Goal: Task Accomplishment & Management: Complete application form

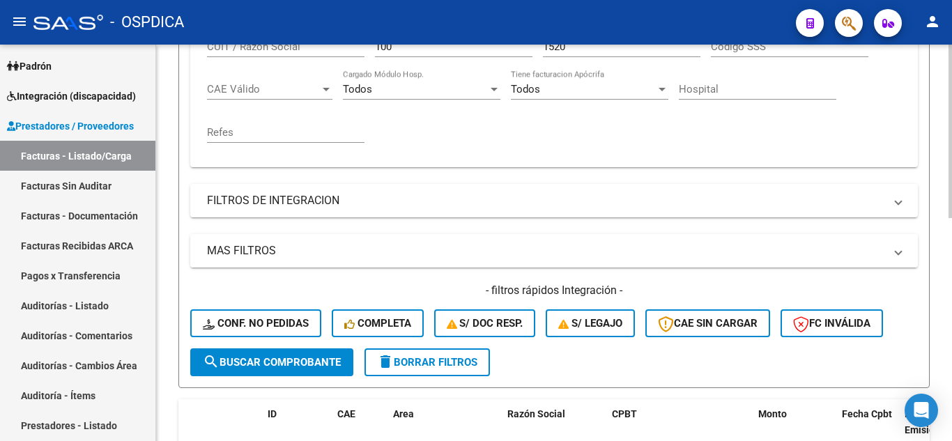
scroll to position [509, 0]
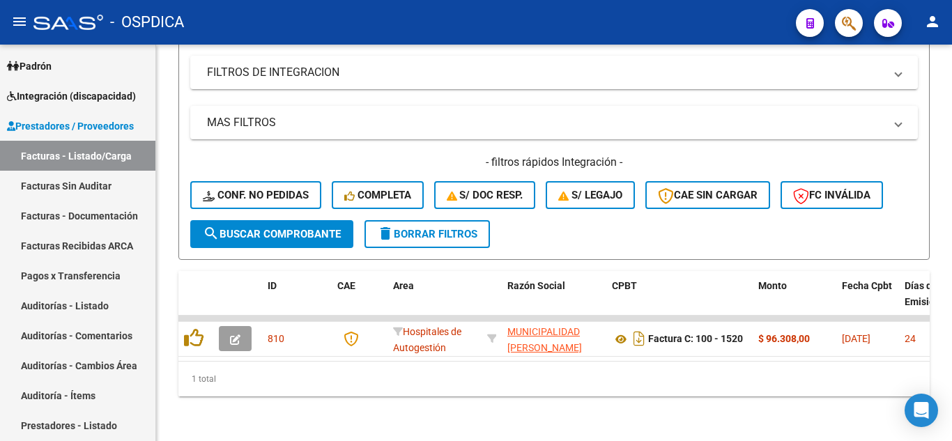
click at [842, 17] on button "button" at bounding box center [849, 23] width 28 height 28
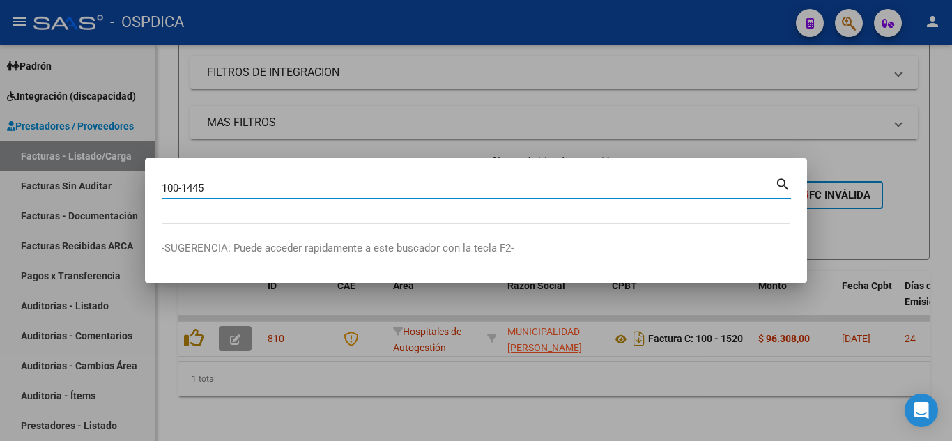
type input "100-1445"
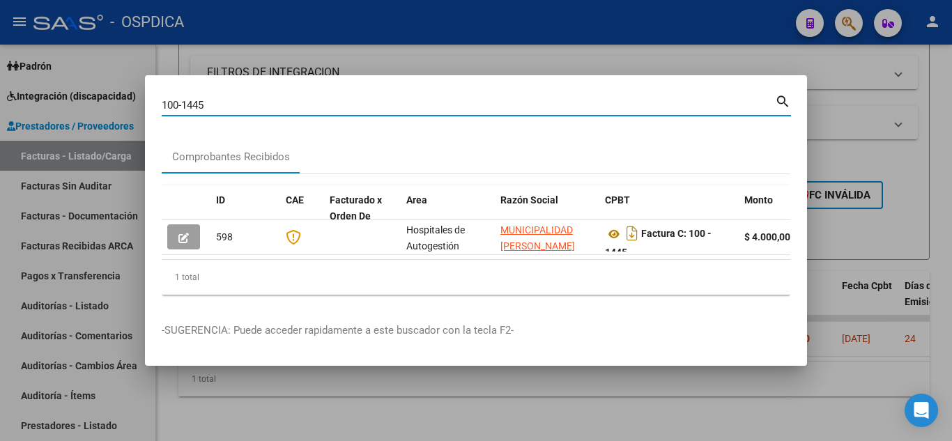
click at [865, 80] on div at bounding box center [476, 220] width 952 height 441
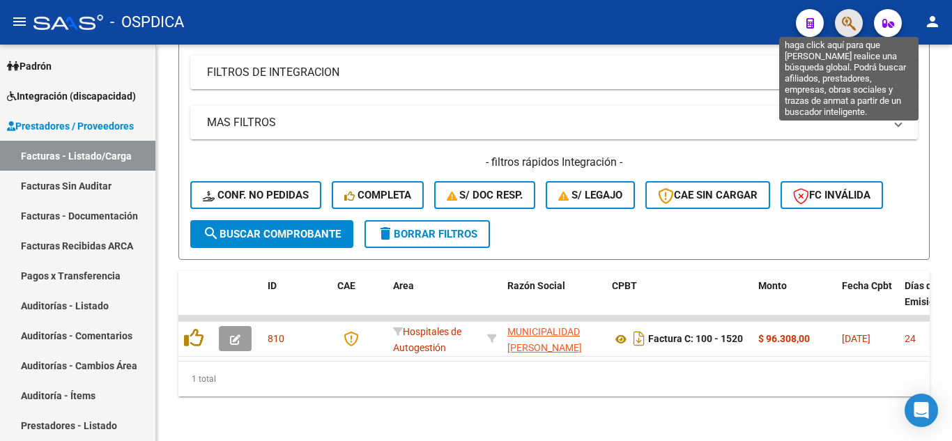
click at [846, 28] on icon "button" at bounding box center [848, 23] width 14 height 16
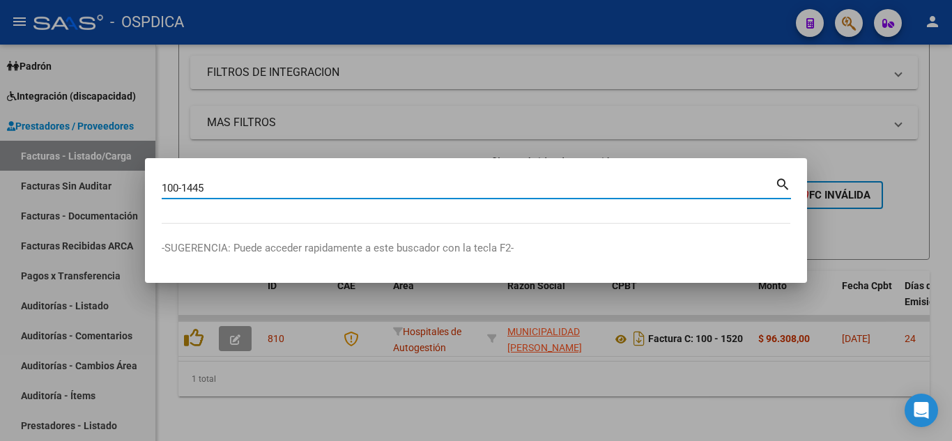
type input "100-1445"
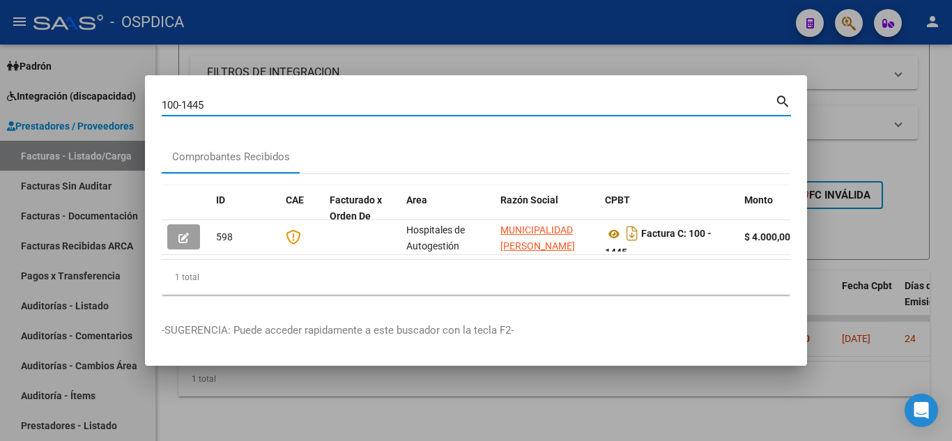
click at [845, 107] on div at bounding box center [476, 220] width 952 height 441
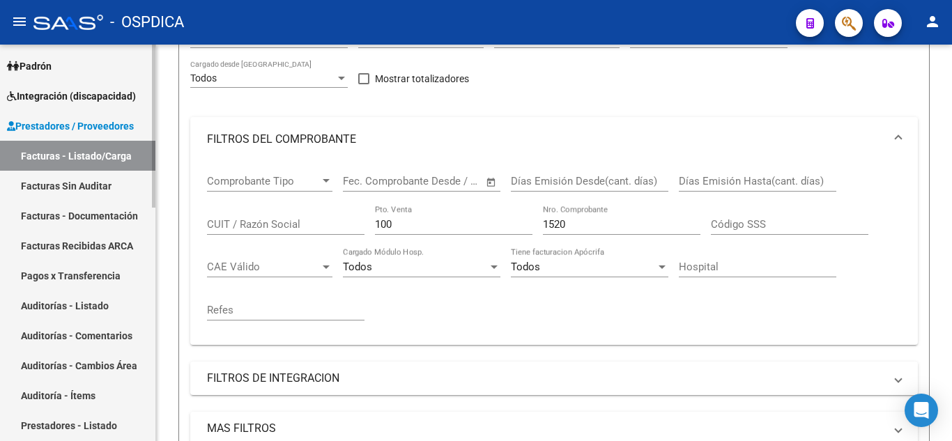
scroll to position [161, 0]
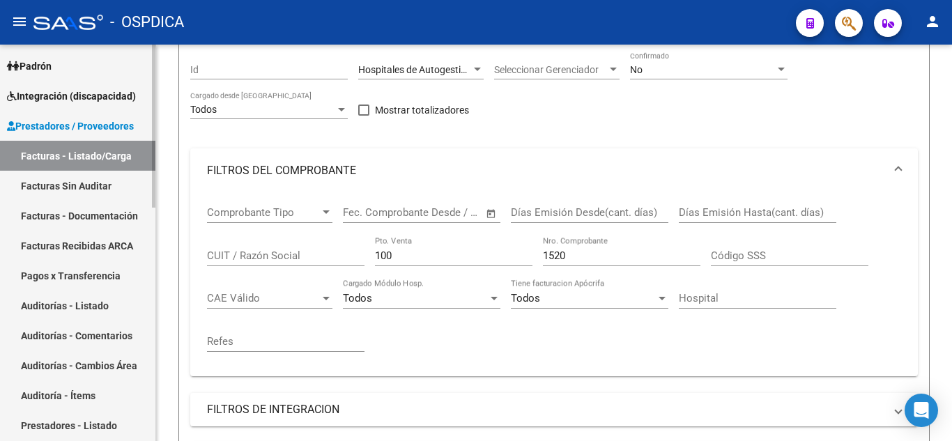
click at [88, 160] on link "Facturas - Listado/Carga" at bounding box center [77, 156] width 155 height 30
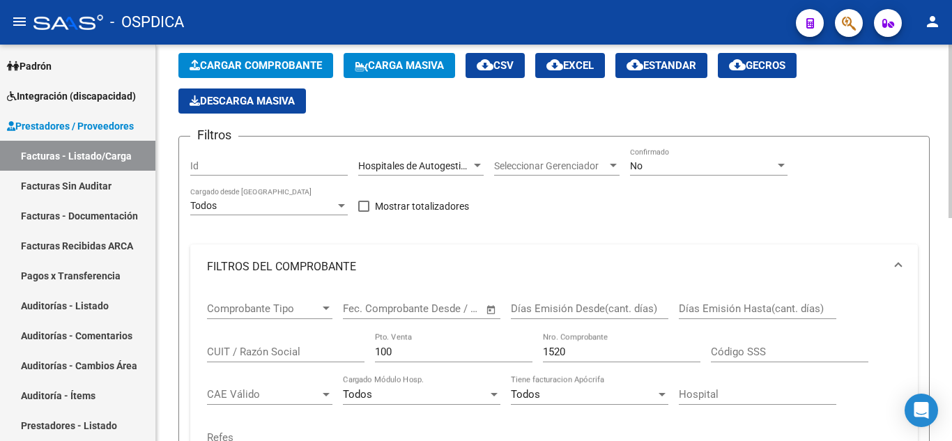
scroll to position [139, 0]
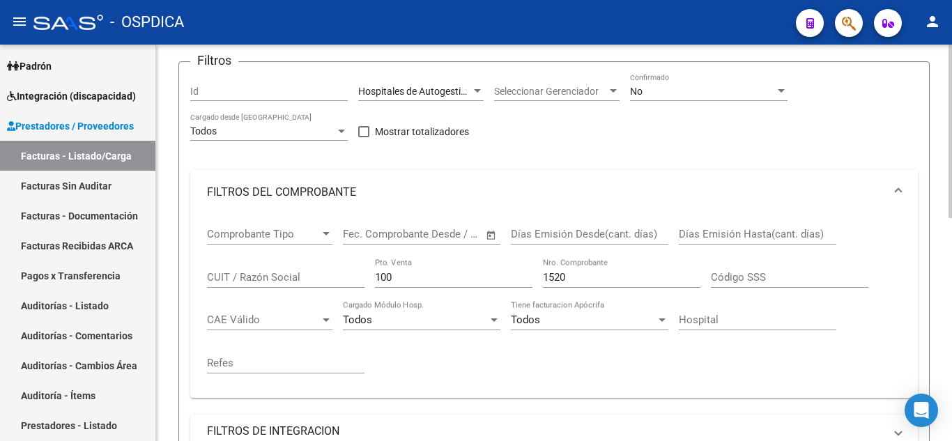
drag, startPoint x: 433, startPoint y: 309, endPoint x: 375, endPoint y: 306, distance: 57.9
click at [375, 306] on div "Todos Cargado Módulo Hosp." at bounding box center [421, 315] width 157 height 30
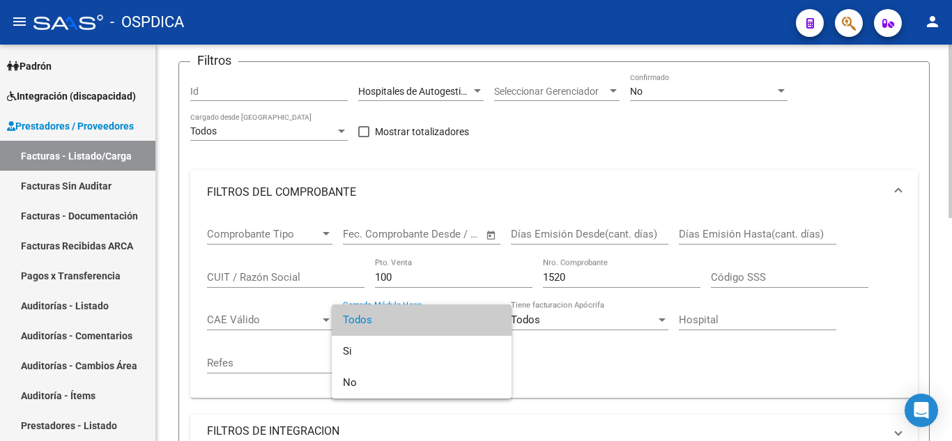
drag, startPoint x: 395, startPoint y: 271, endPoint x: 364, endPoint y: 274, distance: 31.5
click at [364, 274] on div at bounding box center [476, 220] width 952 height 441
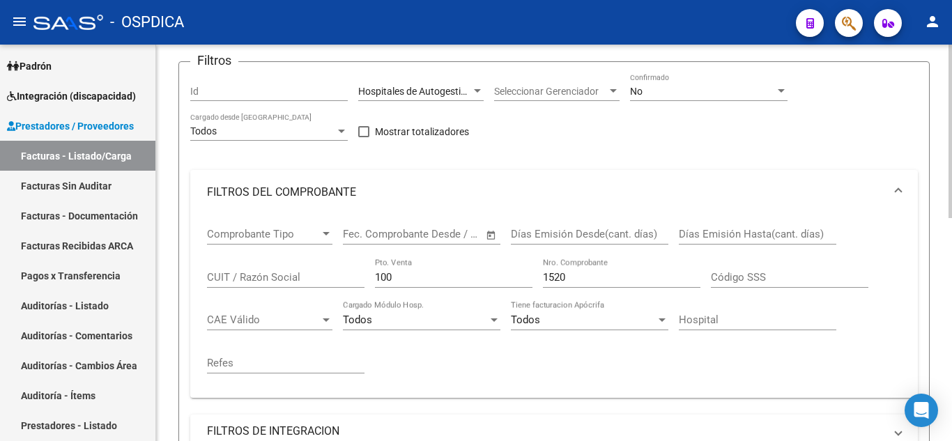
click at [403, 277] on input "100" at bounding box center [453, 277] width 157 height 13
type input "1"
click at [665, 274] on input "1520" at bounding box center [621, 277] width 157 height 13
type input "1"
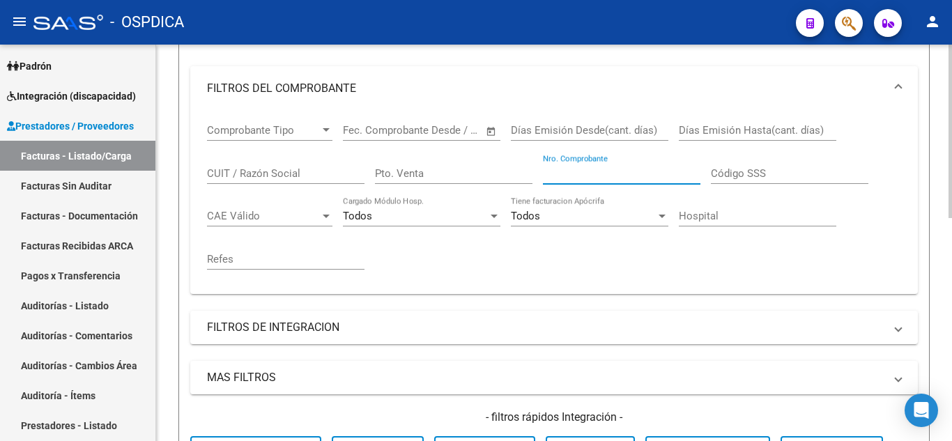
scroll to position [418, 0]
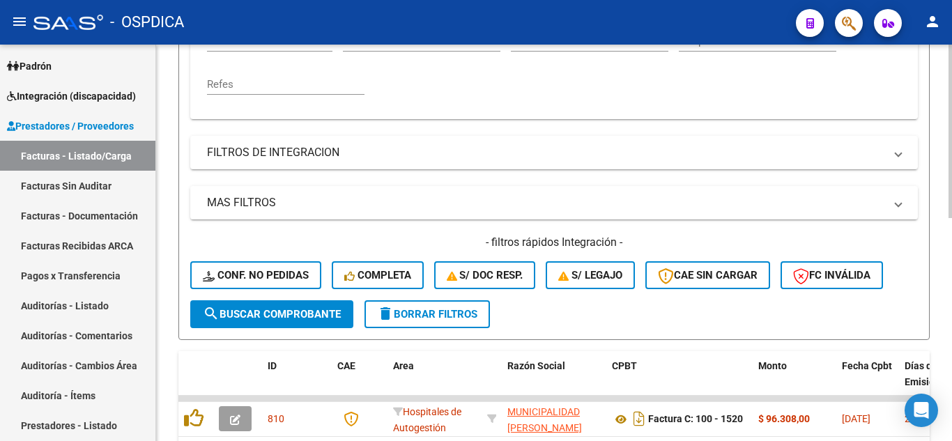
click at [276, 314] on span "search Buscar Comprobante" at bounding box center [272, 314] width 138 height 13
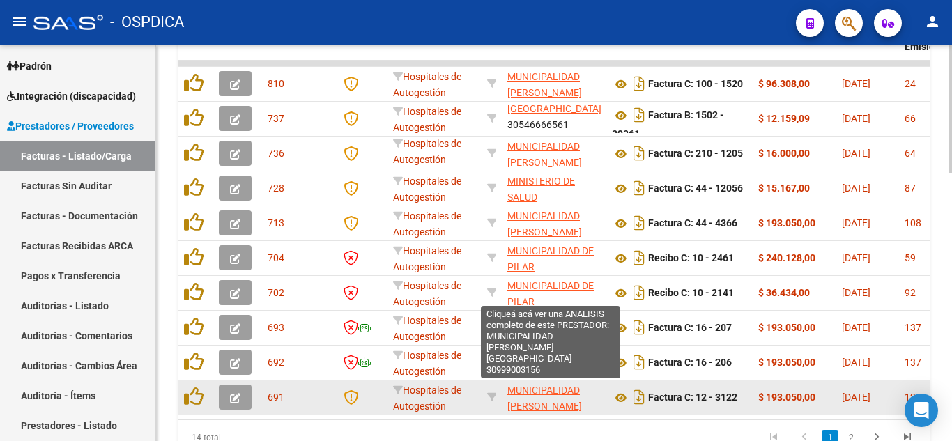
scroll to position [18, 0]
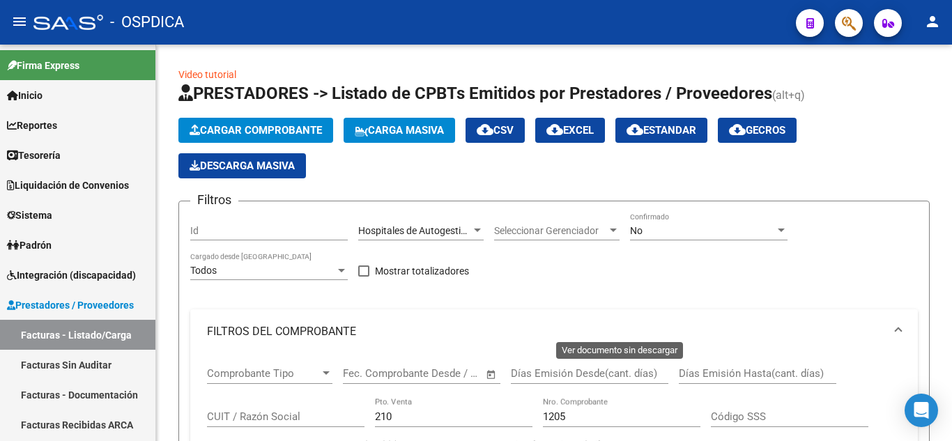
scroll to position [509, 0]
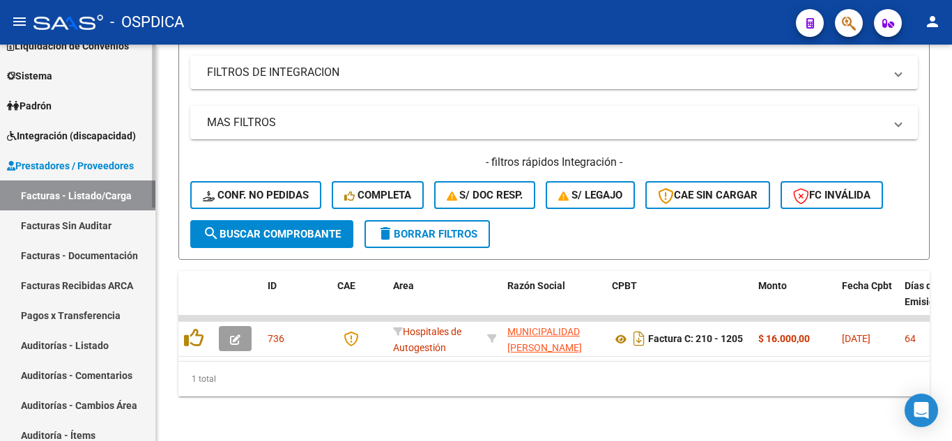
click at [92, 222] on link "Facturas Sin Auditar" at bounding box center [77, 225] width 155 height 30
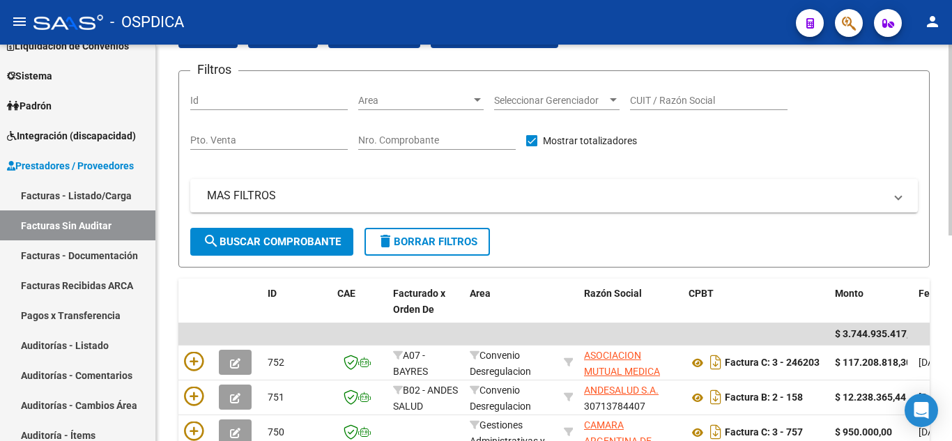
scroll to position [10, 0]
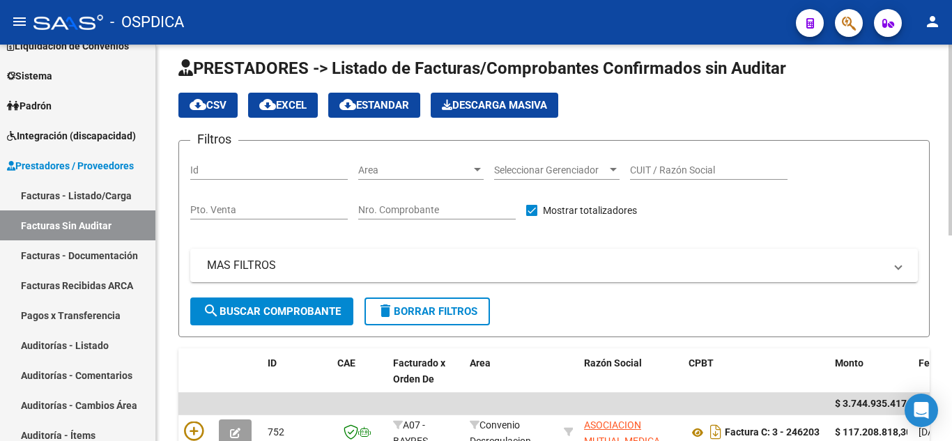
click at [527, 169] on span "Seleccionar Gerenciador" at bounding box center [550, 170] width 113 height 12
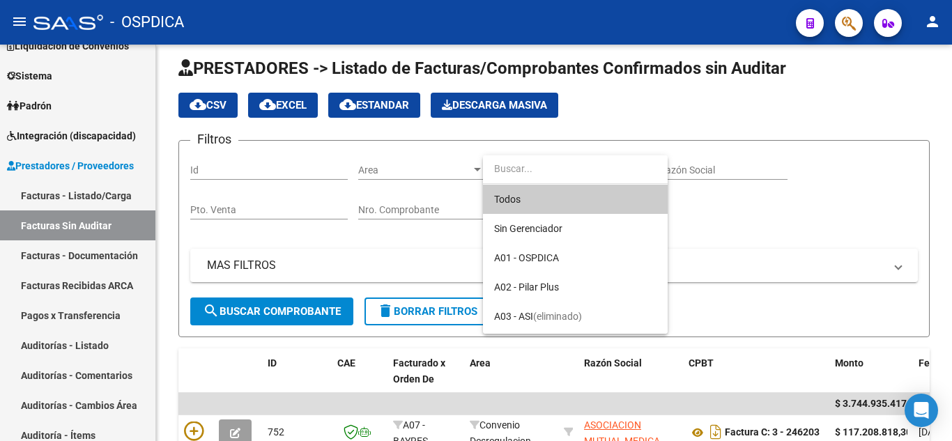
click at [337, 230] on div at bounding box center [476, 220] width 952 height 441
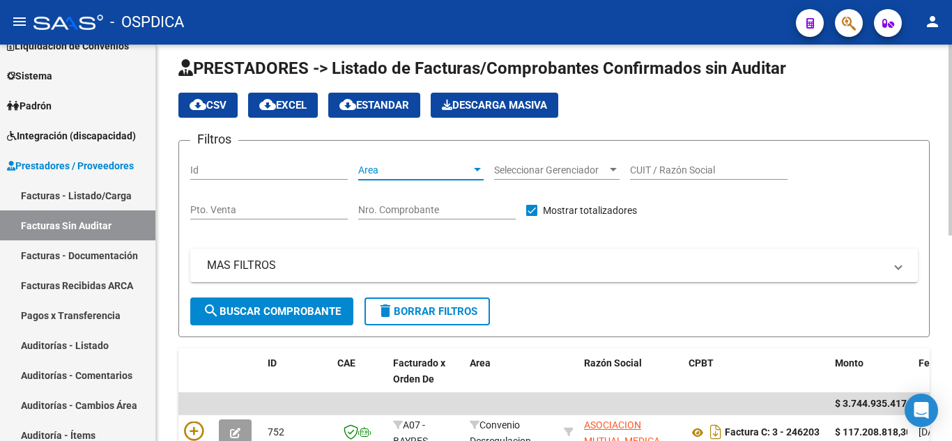
click at [405, 174] on span "Area" at bounding box center [414, 170] width 113 height 12
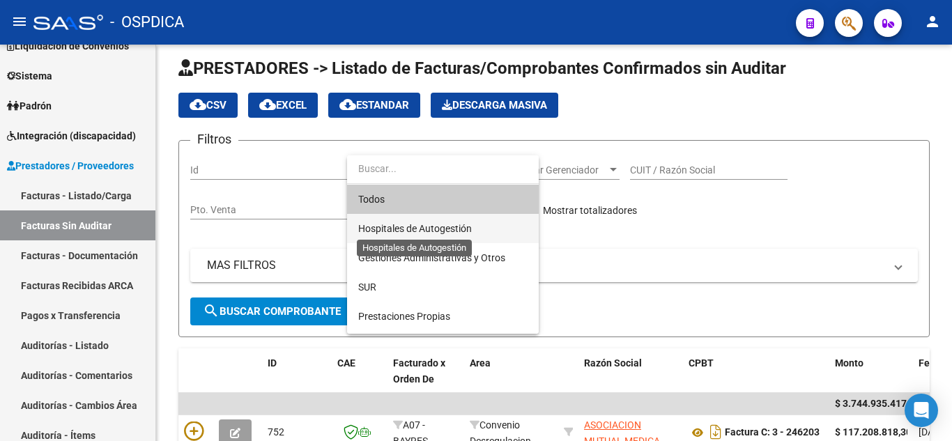
click at [414, 231] on span "Hospitales de Autogestión" at bounding box center [415, 228] width 114 height 11
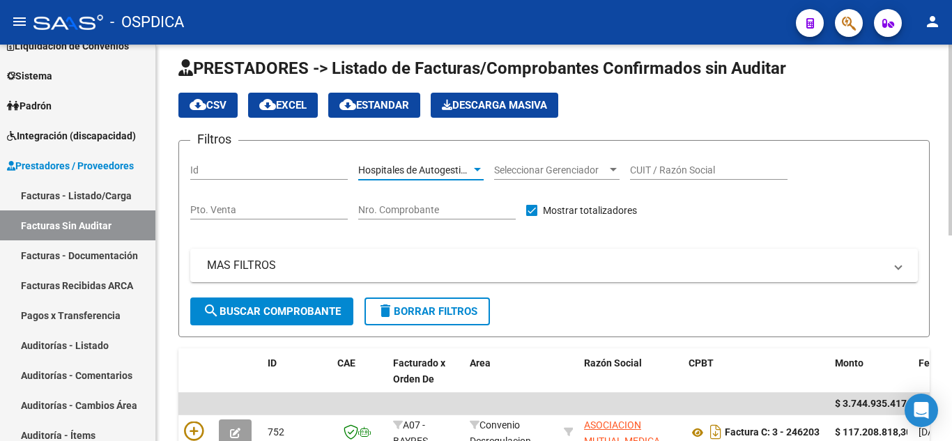
click at [294, 308] on span "search Buscar Comprobante" at bounding box center [272, 311] width 138 height 13
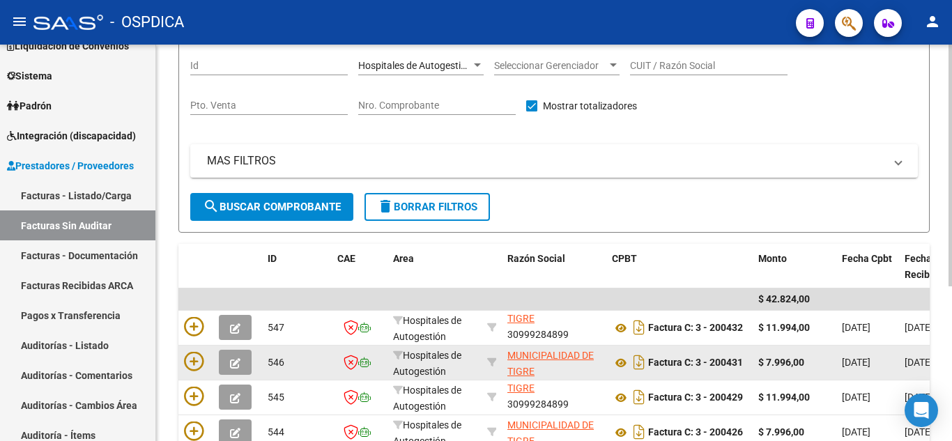
scroll to position [0, 0]
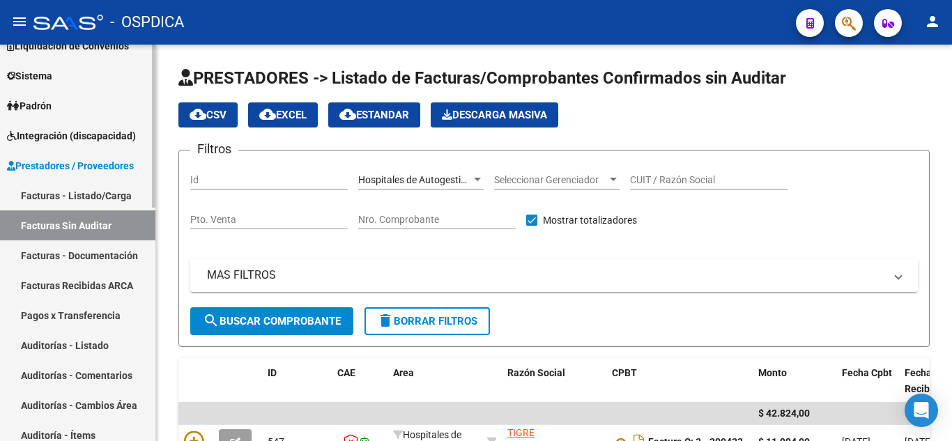
click at [89, 201] on link "Facturas - Listado/Carga" at bounding box center [77, 195] width 155 height 30
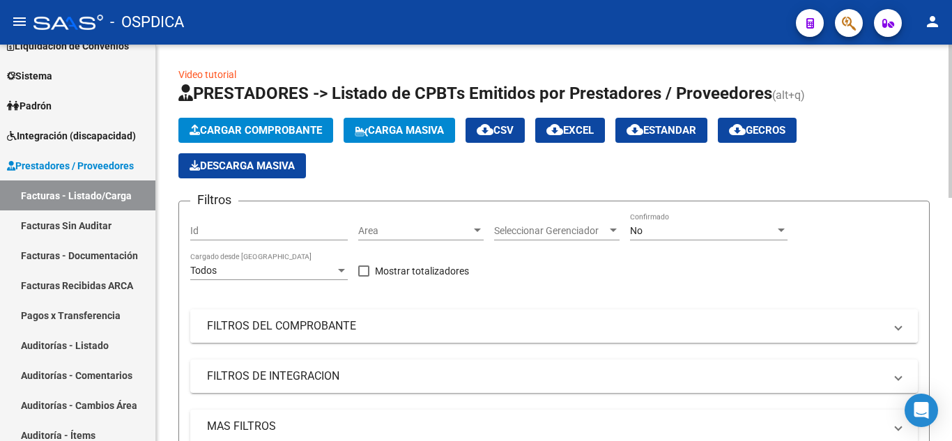
scroll to position [70, 0]
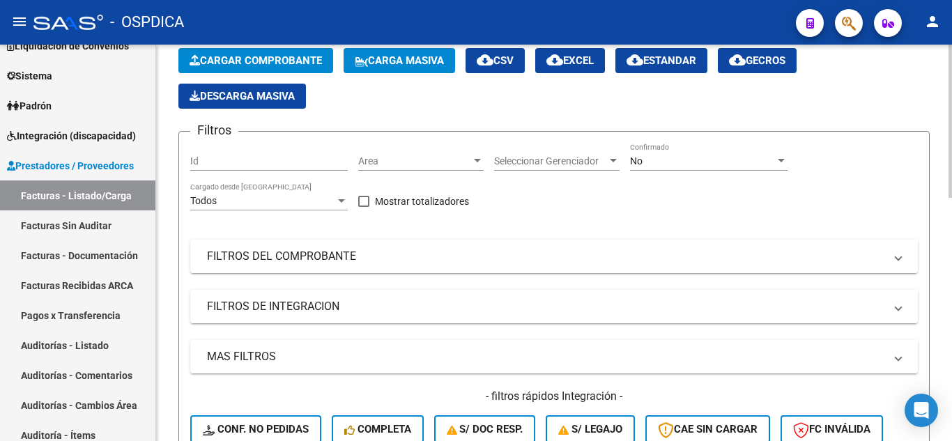
click at [553, 162] on span "Seleccionar Gerenciador" at bounding box center [550, 161] width 113 height 12
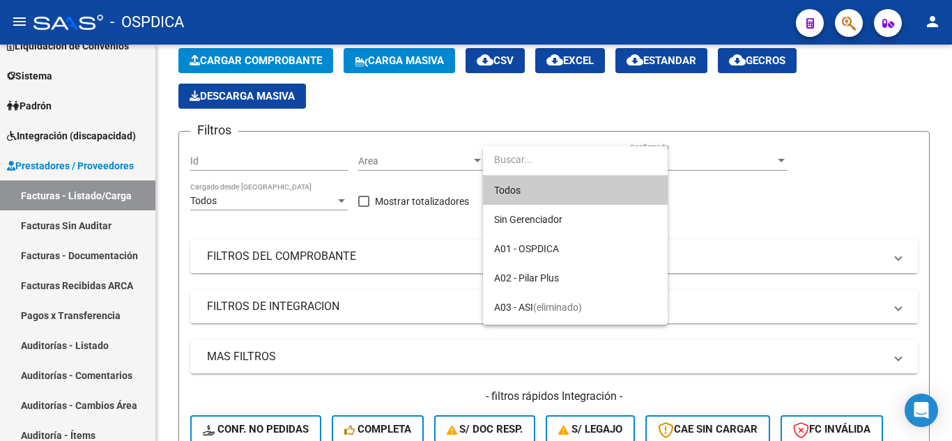
click at [460, 164] on div at bounding box center [476, 220] width 952 height 441
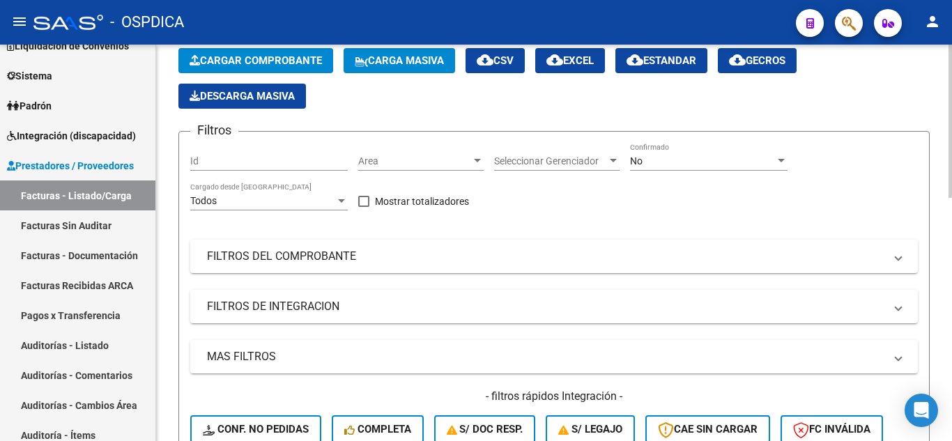
click at [459, 164] on span "Area" at bounding box center [414, 161] width 113 height 12
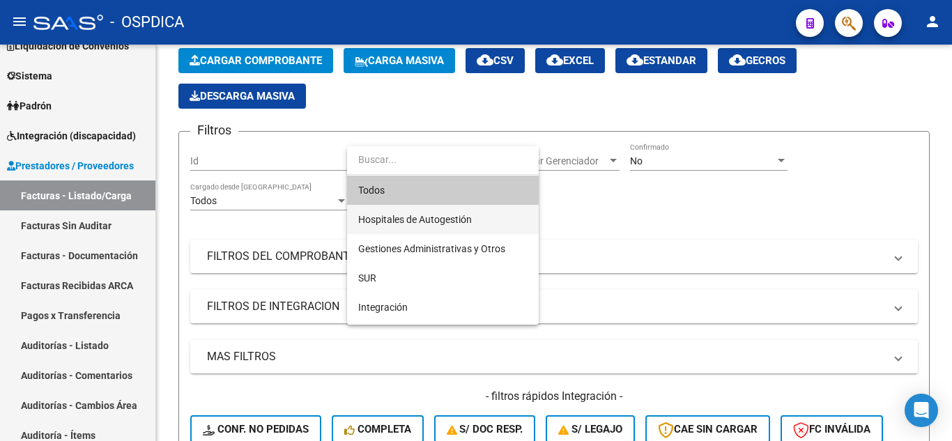
click at [412, 221] on span "Hospitales de Autogestión" at bounding box center [415, 219] width 114 height 11
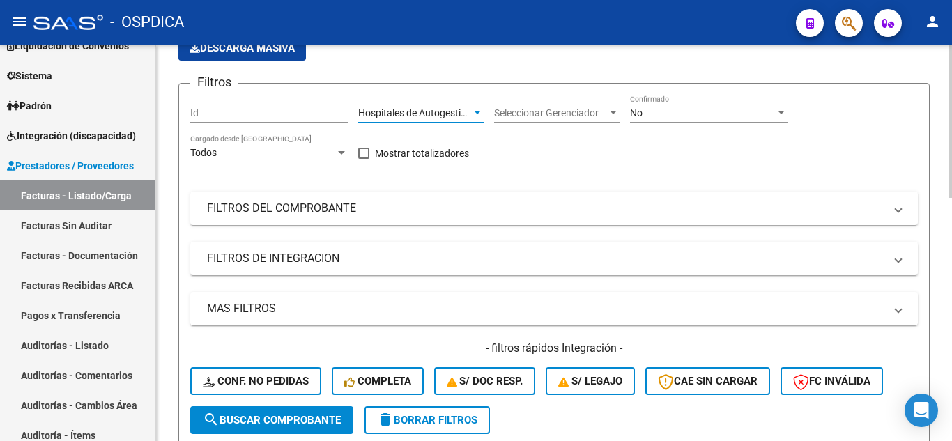
scroll to position [209, 0]
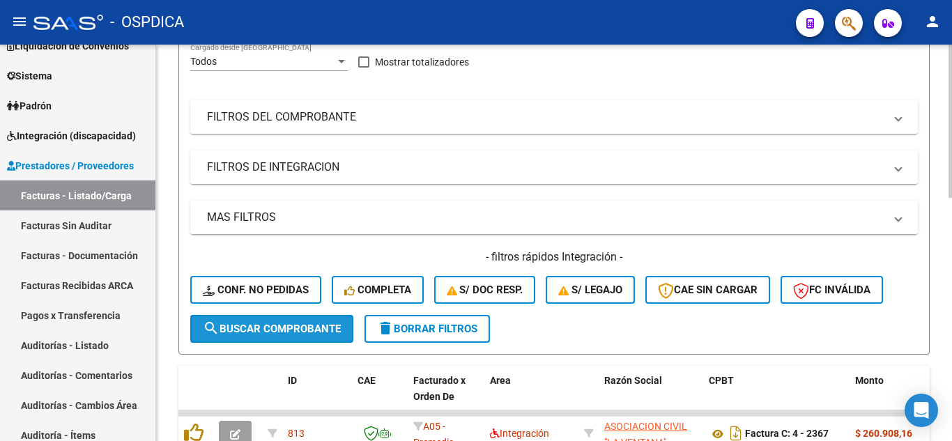
click at [327, 327] on span "search Buscar Comprobante" at bounding box center [272, 329] width 138 height 13
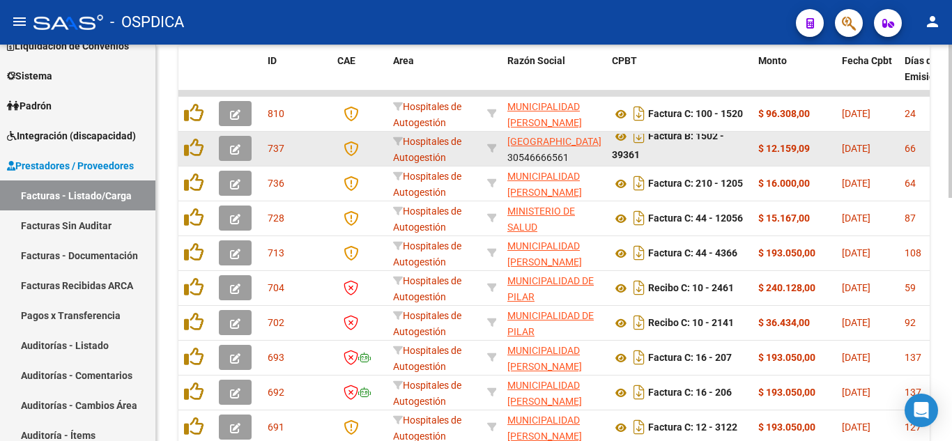
scroll to position [559, 0]
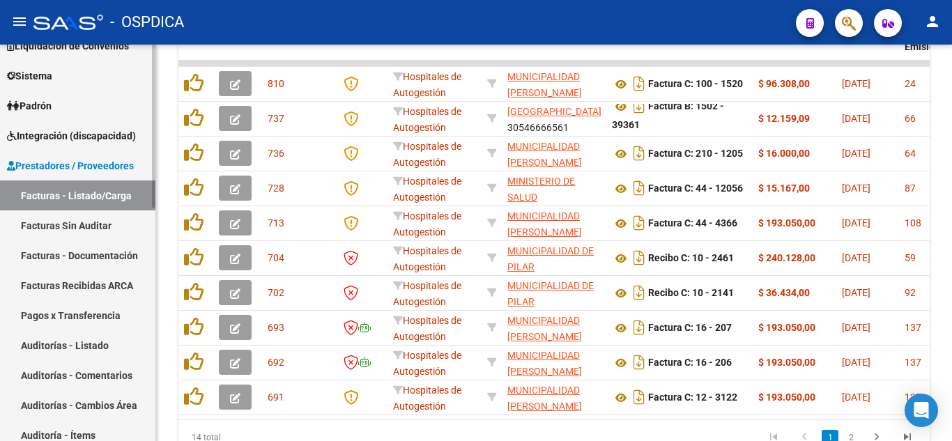
click at [91, 291] on link "Facturas Recibidas ARCA" at bounding box center [77, 285] width 155 height 30
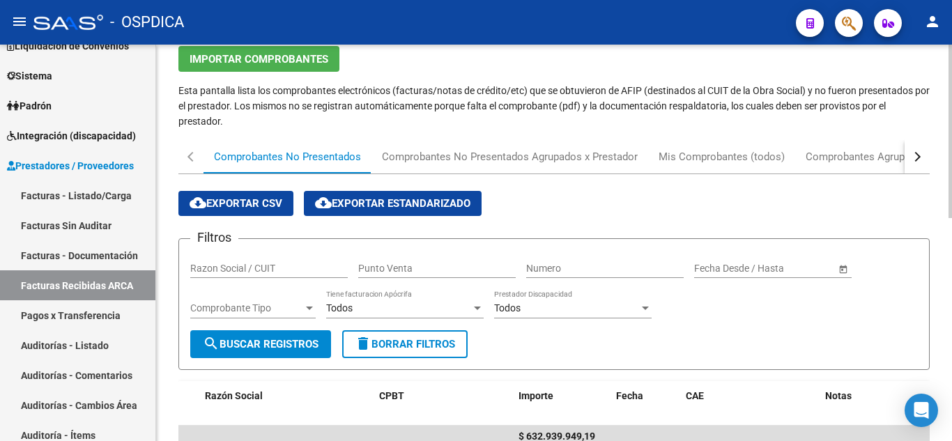
scroll to position [91, 0]
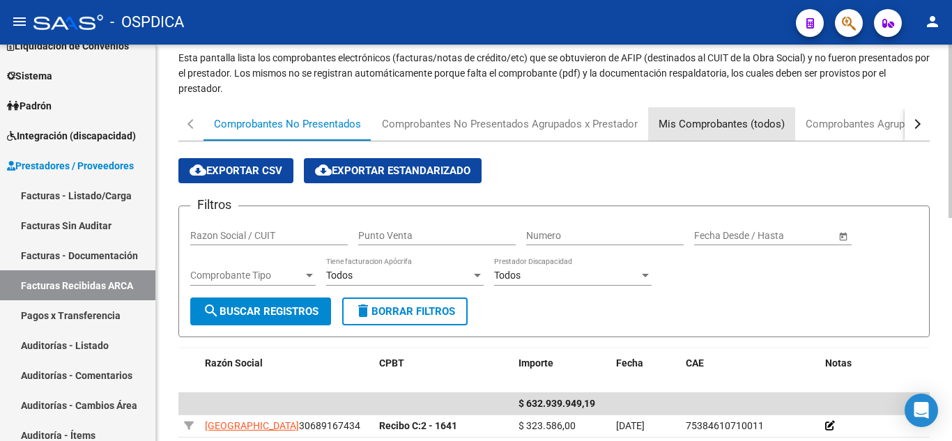
click at [738, 123] on div "Mis Comprobantes (todos)" at bounding box center [721, 123] width 126 height 15
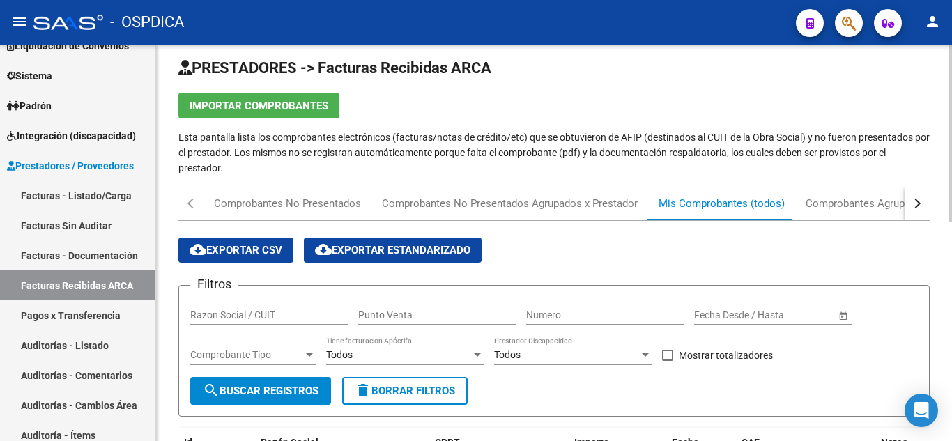
scroll to position [0, 0]
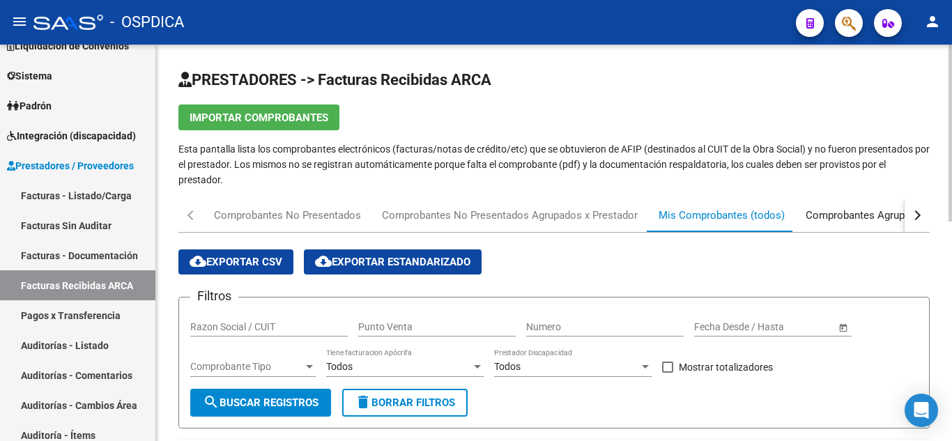
click at [831, 210] on div "Comprobantes Agrupados x Prestador (todos)" at bounding box center [912, 215] width 215 height 15
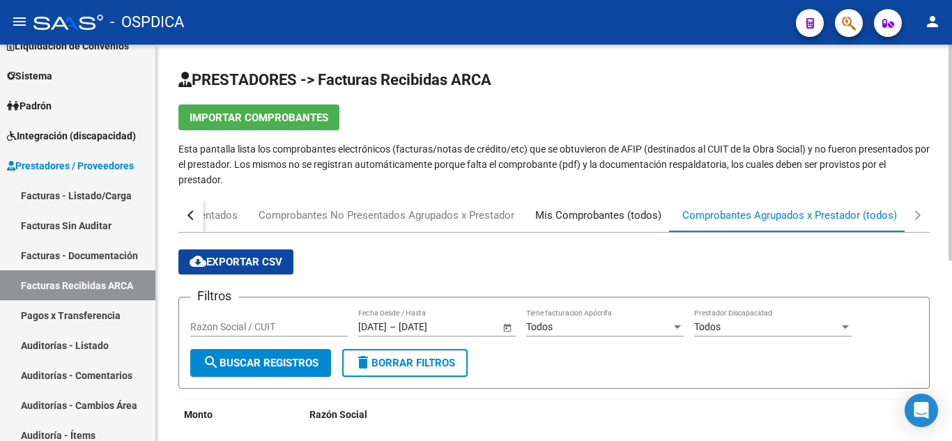
click at [644, 217] on div "Mis Comprobantes (todos)" at bounding box center [598, 215] width 126 height 15
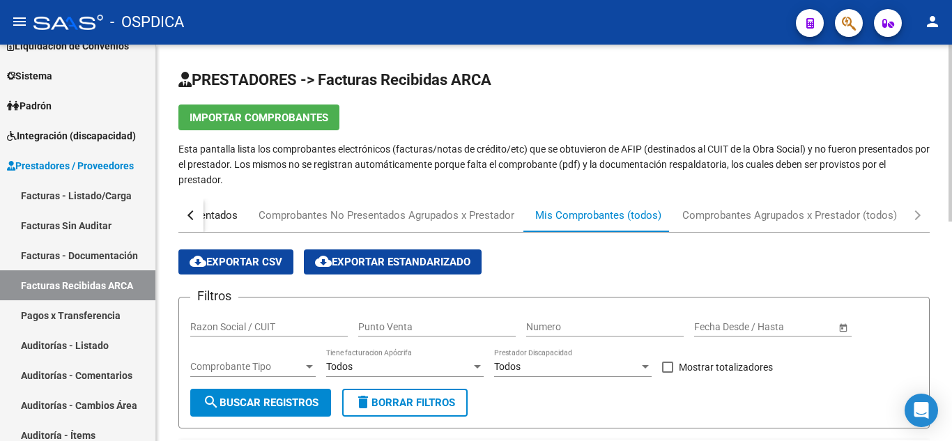
click at [239, 224] on div "Comprobantes No Presentados" at bounding box center [164, 215] width 168 height 33
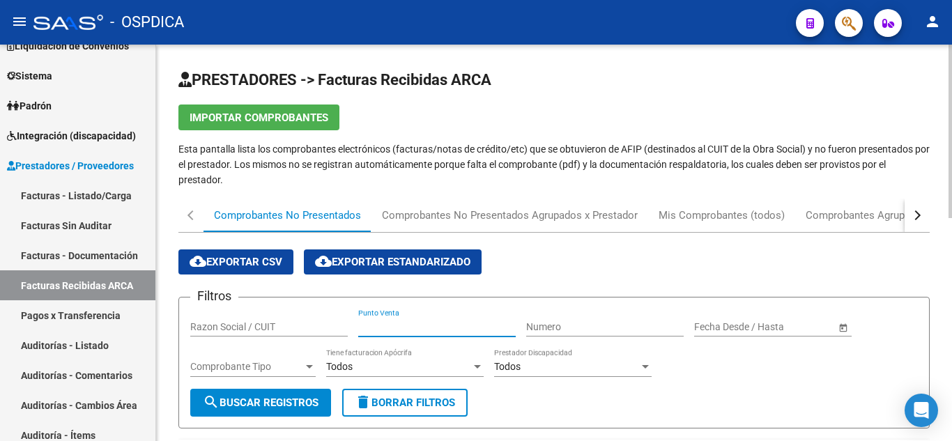
click at [396, 331] on input "Punto Venta" at bounding box center [436, 327] width 157 height 12
type input "100"
click at [523, 329] on div "Filtros Razon Social / CUIT 100 Punto Venta Numero Fecha inicio – Fecha fin Fec…" at bounding box center [553, 349] width 727 height 80
click at [552, 323] on input "Numero" at bounding box center [604, 327] width 157 height 12
type input "1520"
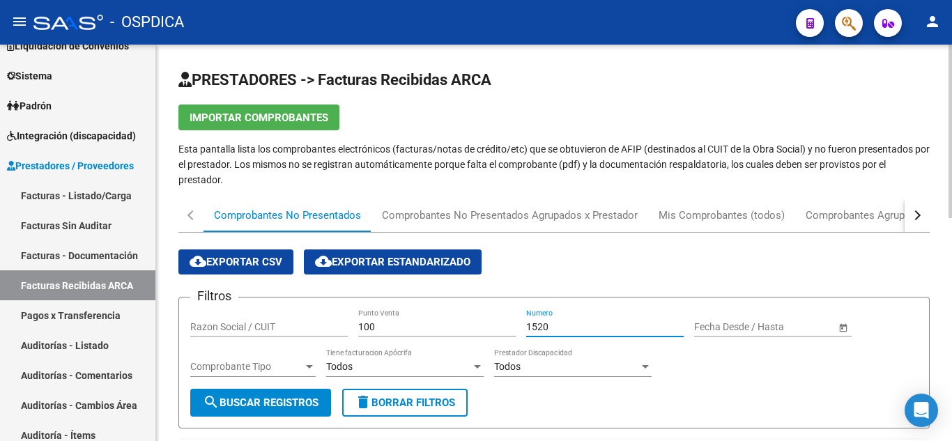
click at [316, 394] on button "search Buscar Registros" at bounding box center [260, 403] width 141 height 28
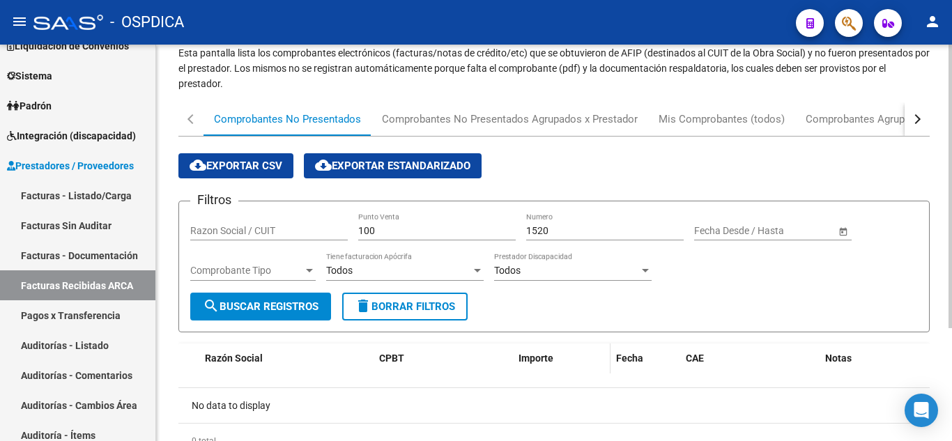
scroll to position [19, 0]
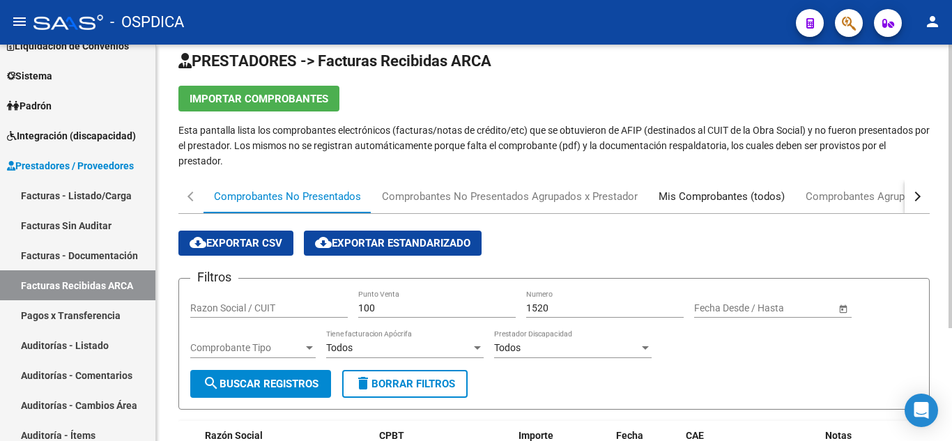
click at [679, 195] on div "Mis Comprobantes (todos)" at bounding box center [721, 196] width 126 height 15
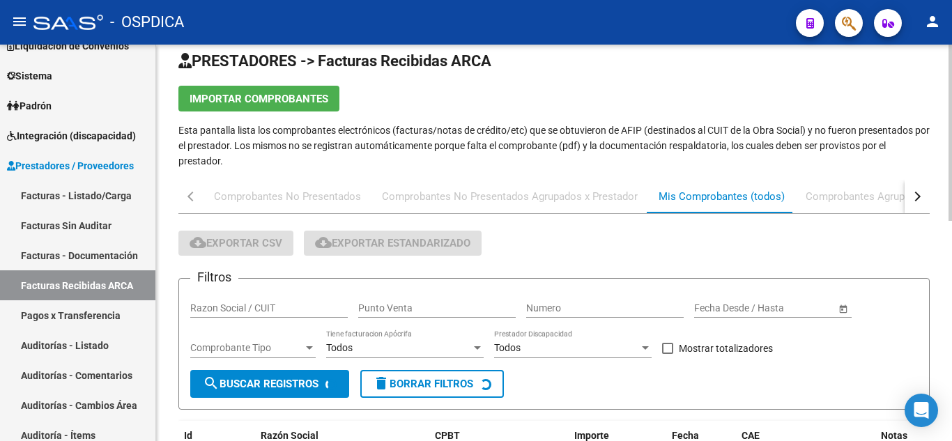
scroll to position [0, 0]
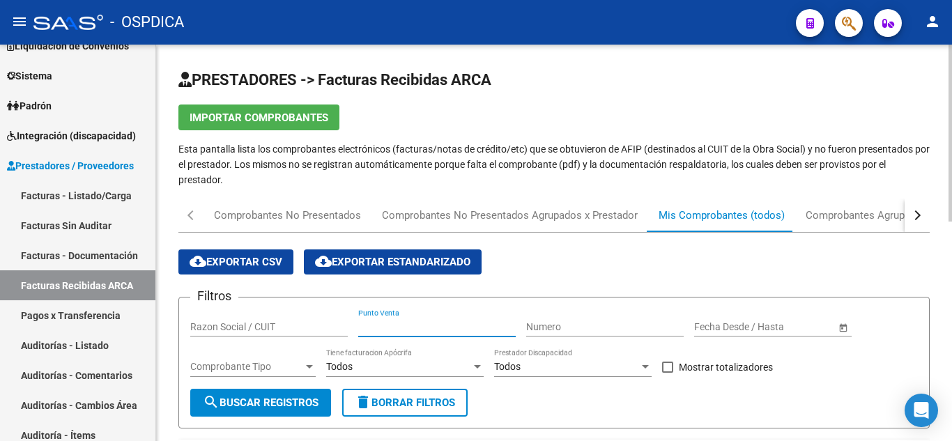
click at [417, 326] on input "Punto Venta" at bounding box center [436, 327] width 157 height 12
click at [885, 275] on app-list-header "cloud_download Exportar CSV cloud_download Exportar Estandarizado Filtros Razon…" at bounding box center [553, 338] width 751 height 179
click at [479, 327] on input "Punto Venta" at bounding box center [436, 327] width 157 height 12
type input "100"
click at [554, 329] on input "Numero" at bounding box center [604, 327] width 157 height 12
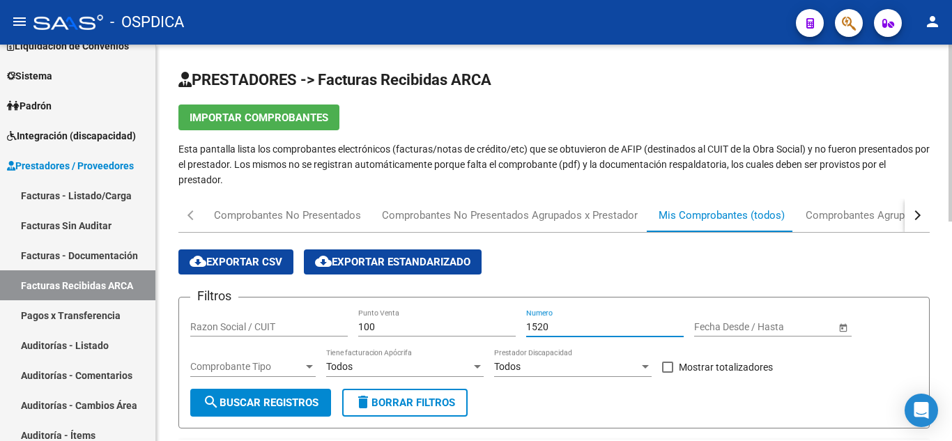
type input "1520"
click at [297, 396] on span "search Buscar Registros" at bounding box center [261, 402] width 116 height 13
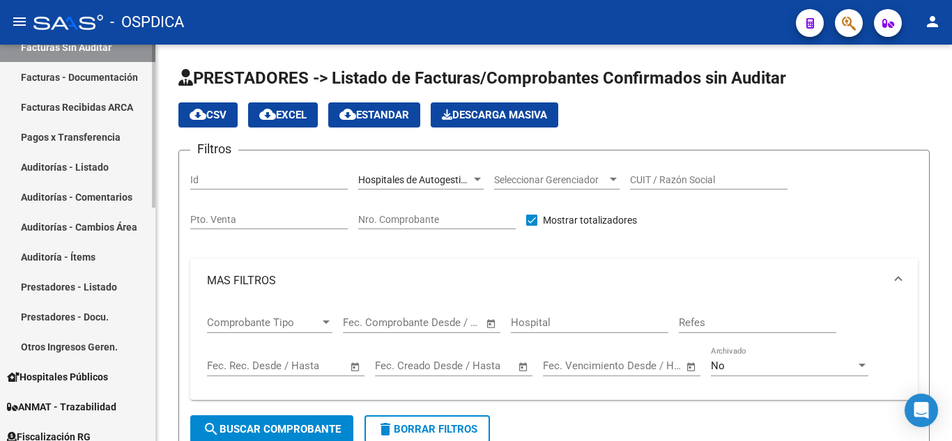
scroll to position [348, 0]
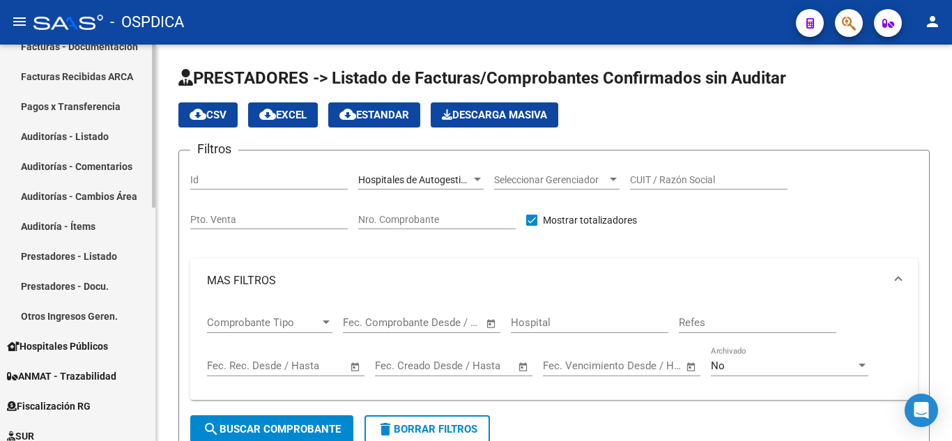
click at [65, 339] on span "Hospitales Públicos" at bounding box center [57, 346] width 101 height 15
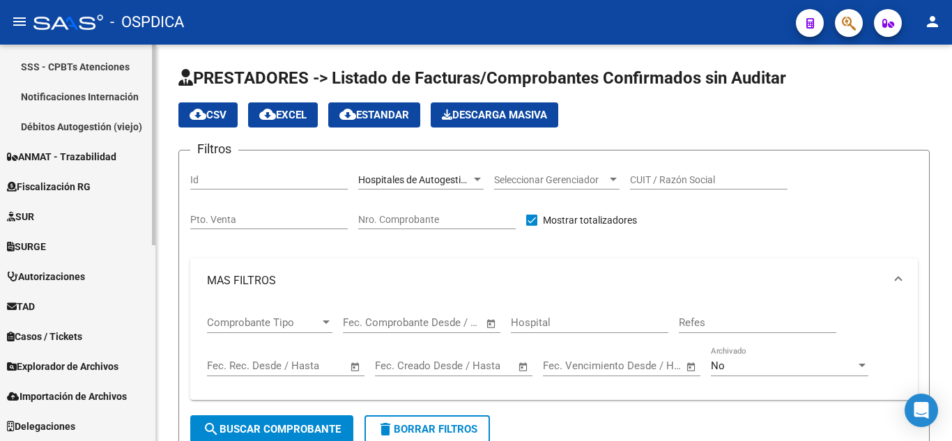
scroll to position [318, 0]
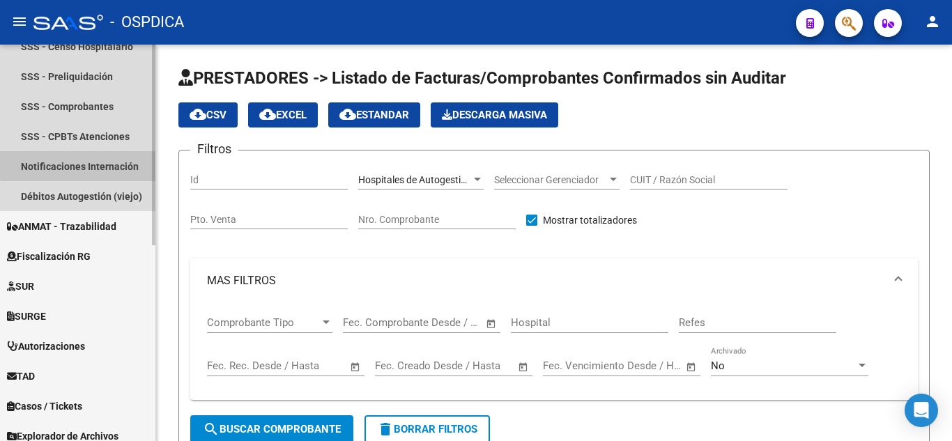
click at [100, 156] on link "Notificaciones Internación" at bounding box center [77, 166] width 155 height 30
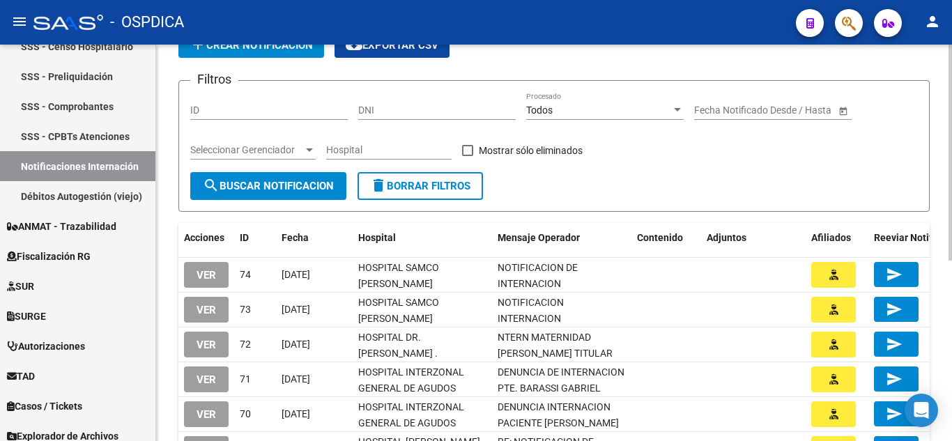
scroll to position [139, 0]
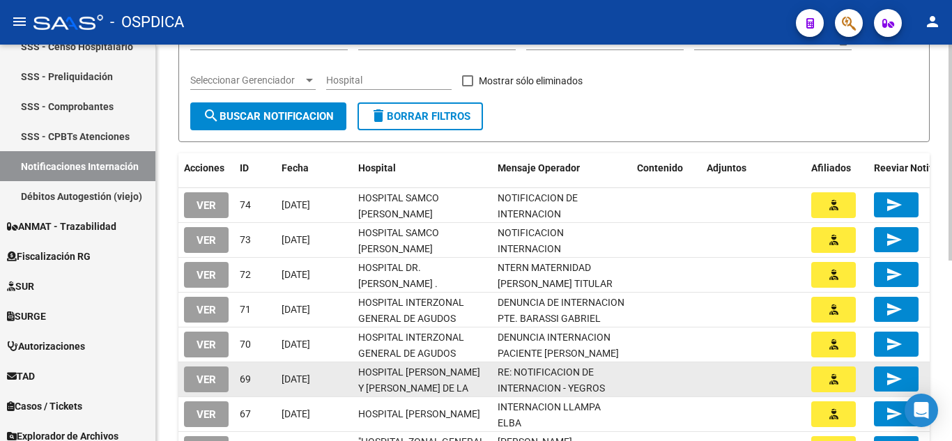
click at [219, 381] on button "VER" at bounding box center [206, 379] width 45 height 26
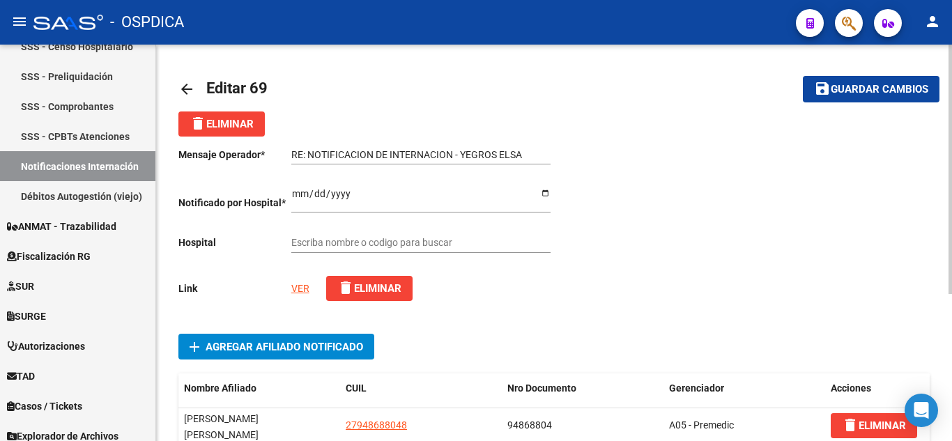
type input "HOSPITAL MARIANO Y LUCIANO DE LA VEGA"
click at [298, 284] on link "VER" at bounding box center [300, 288] width 18 height 11
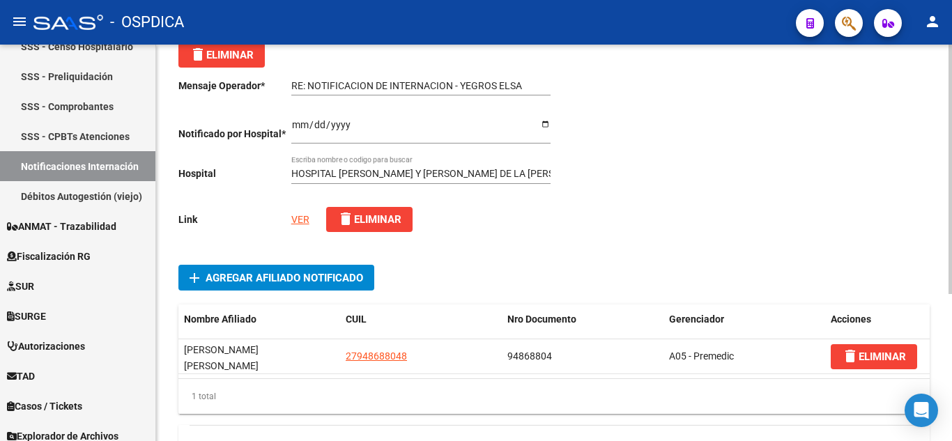
scroll to position [70, 0]
click at [302, 217] on link "VER" at bounding box center [300, 218] width 18 height 11
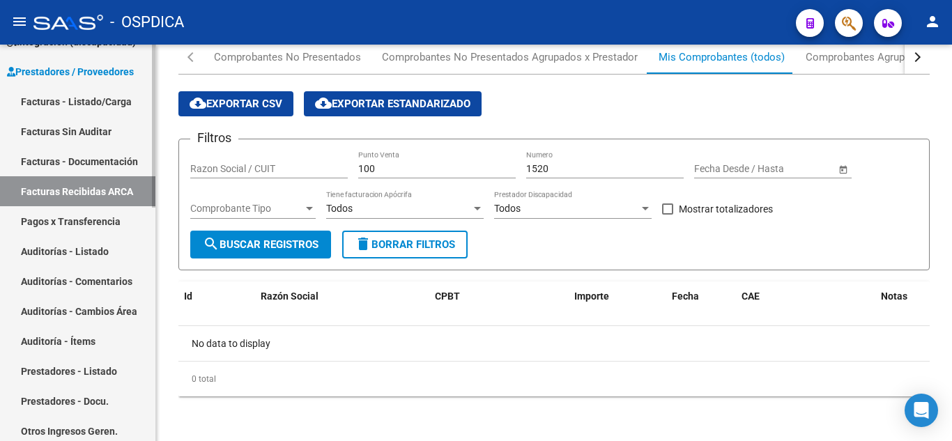
scroll to position [209, 0]
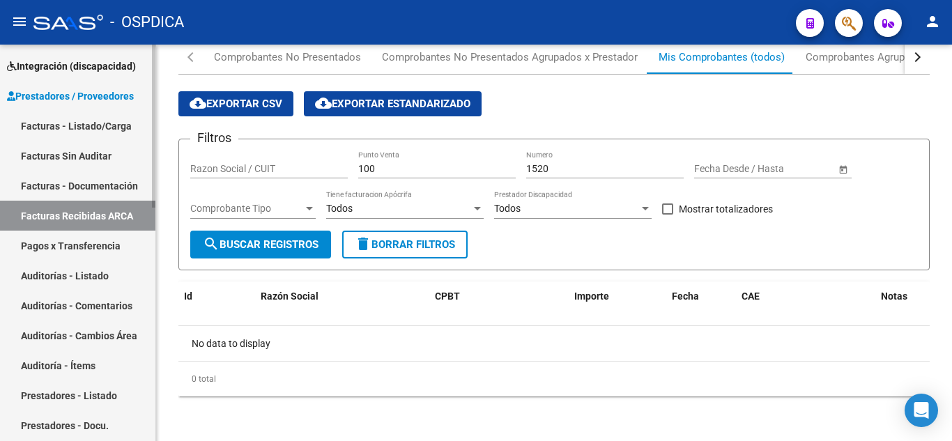
click at [91, 127] on link "Facturas - Listado/Carga" at bounding box center [77, 126] width 155 height 30
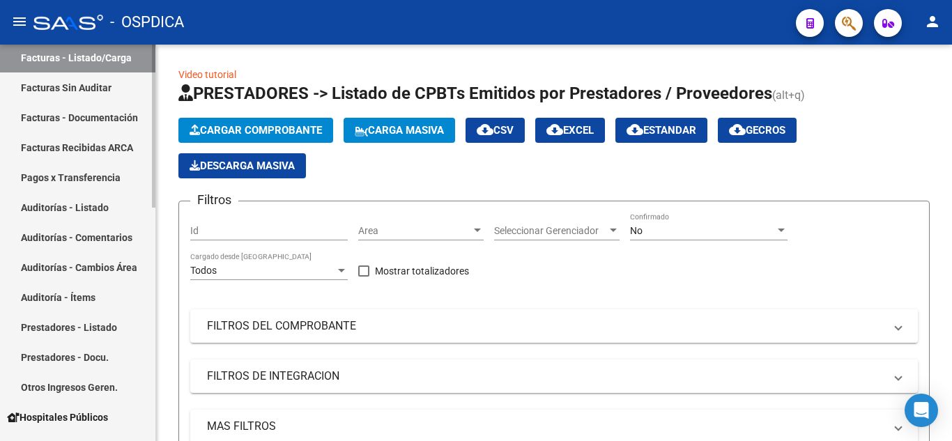
scroll to position [488, 0]
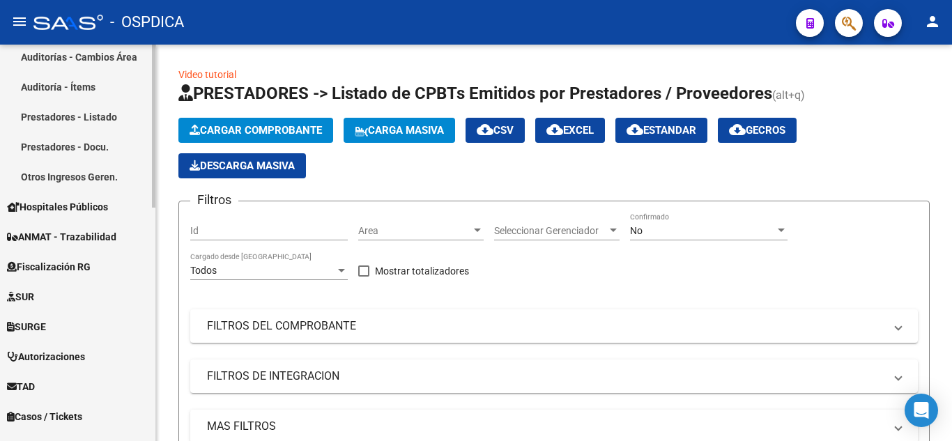
click at [88, 197] on link "Hospitales Públicos" at bounding box center [77, 207] width 155 height 30
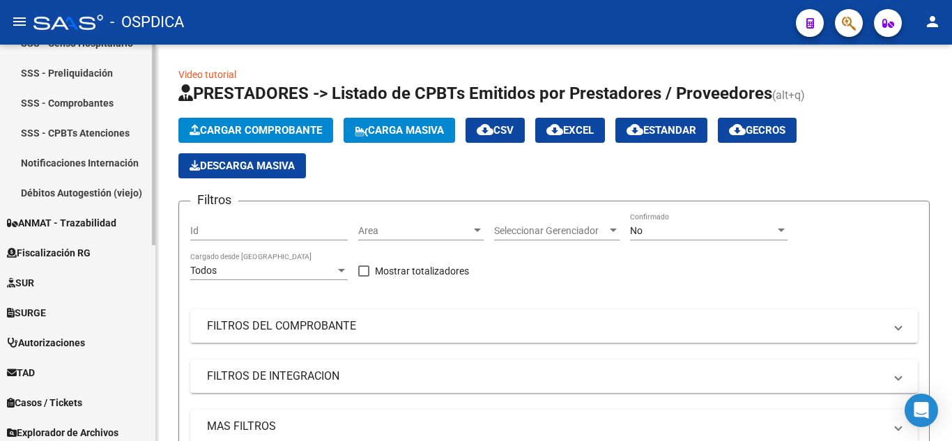
scroll to position [318, 0]
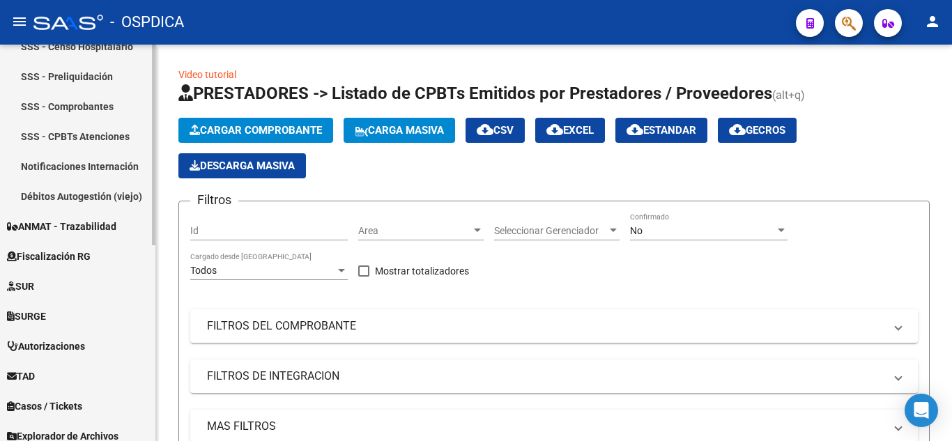
click at [87, 164] on link "Notificaciones Internación" at bounding box center [77, 166] width 155 height 30
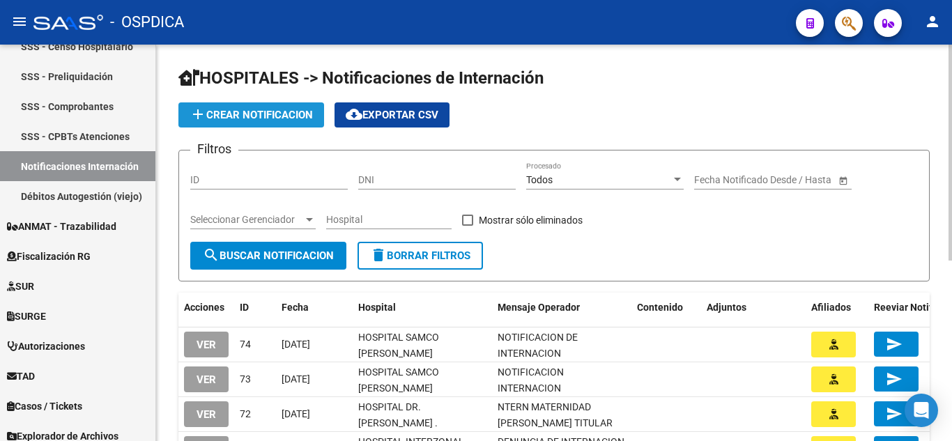
click at [261, 112] on span "add Crear Notificacion" at bounding box center [250, 115] width 123 height 13
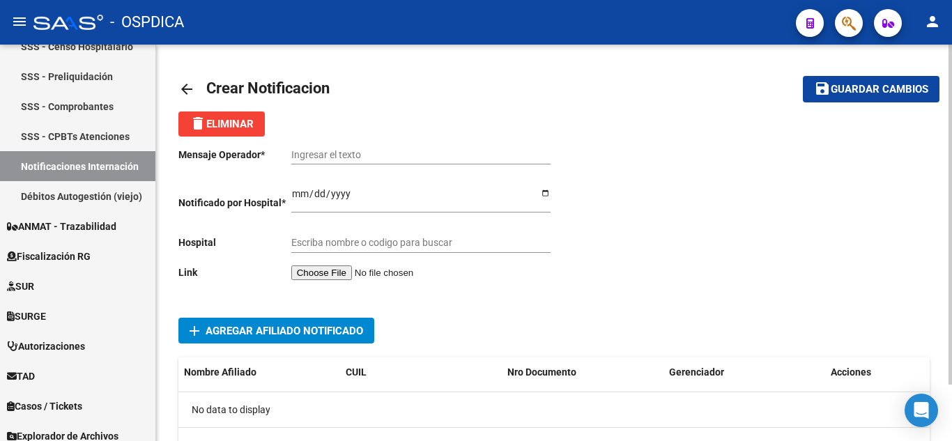
click at [341, 270] on input "file" at bounding box center [379, 272] width 176 height 15
click at [747, 301] on div "Mensaje Operador * Ingresar el texto Notificado por Hospital * Ingresar el fech…" at bounding box center [553, 305] width 751 height 337
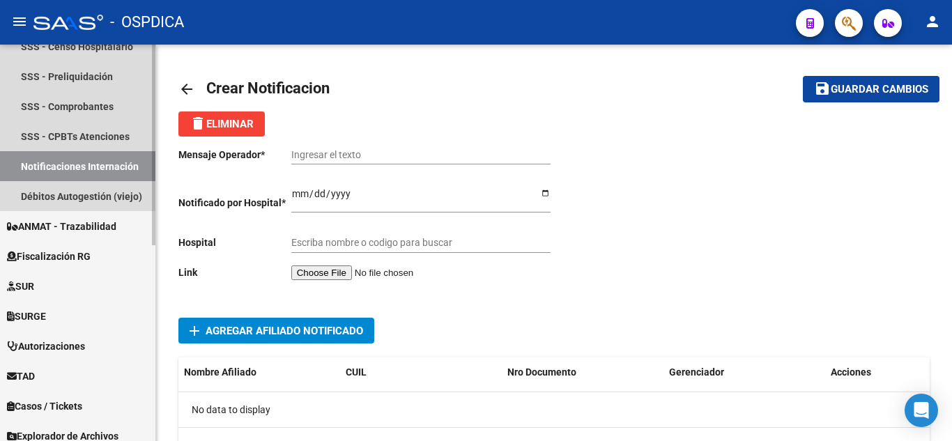
click at [84, 170] on link "Notificaciones Internación" at bounding box center [77, 166] width 155 height 30
